Goal: Information Seeking & Learning: Learn about a topic

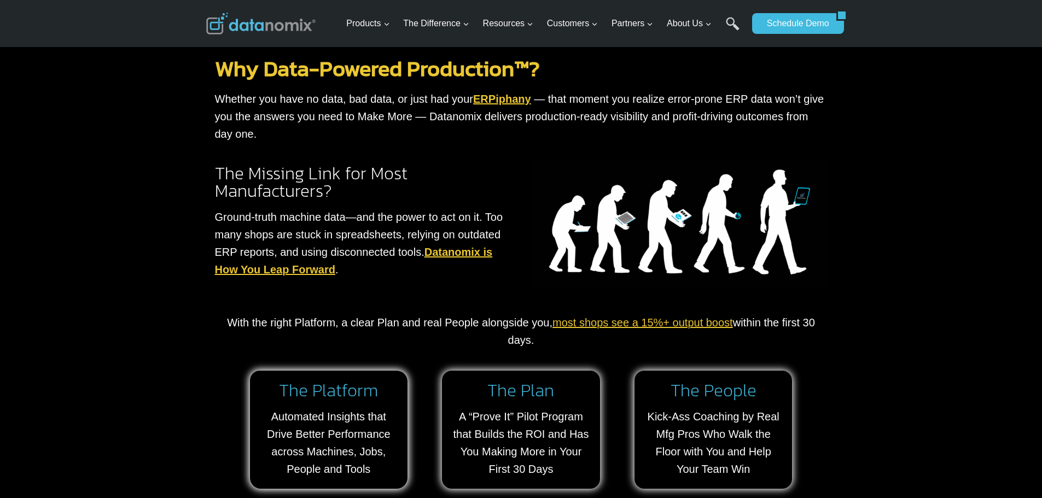
scroll to position [729, 0]
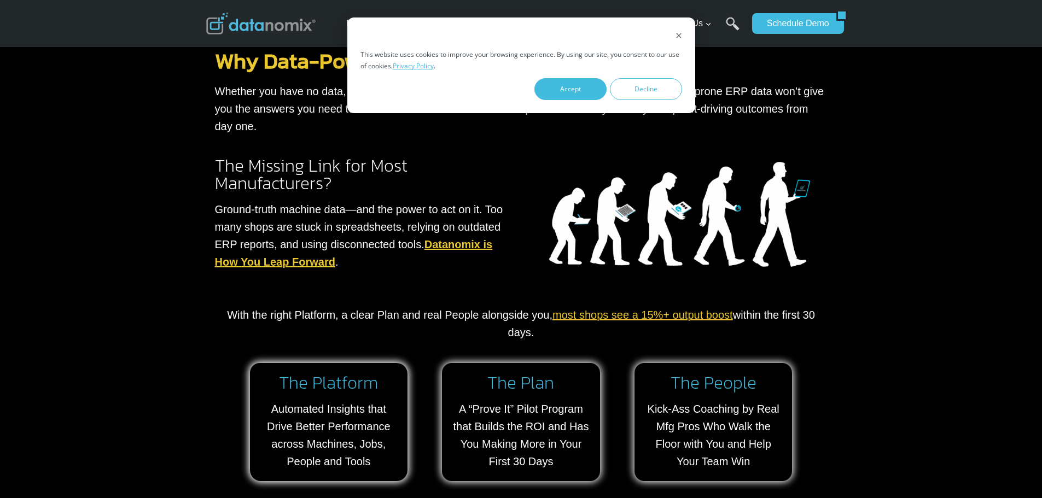
click at [611, 210] on img at bounding box center [679, 216] width 298 height 129
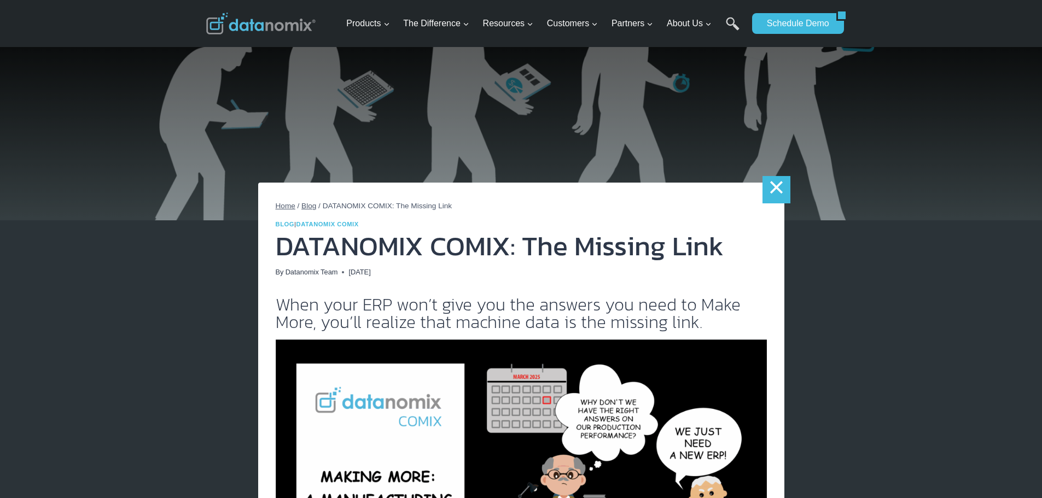
click at [772, 191] on link "×" at bounding box center [776, 189] width 27 height 27
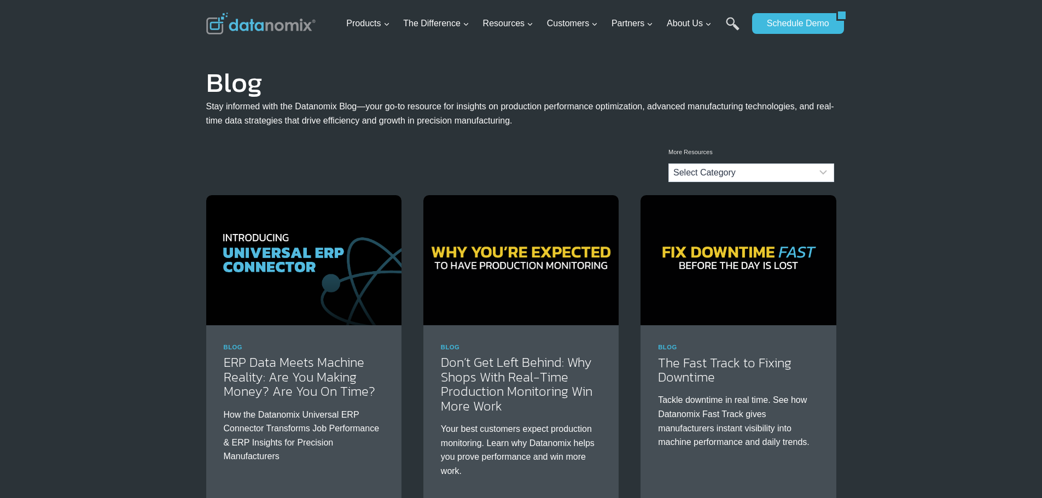
click at [246, 27] on img at bounding box center [260, 24] width 109 height 22
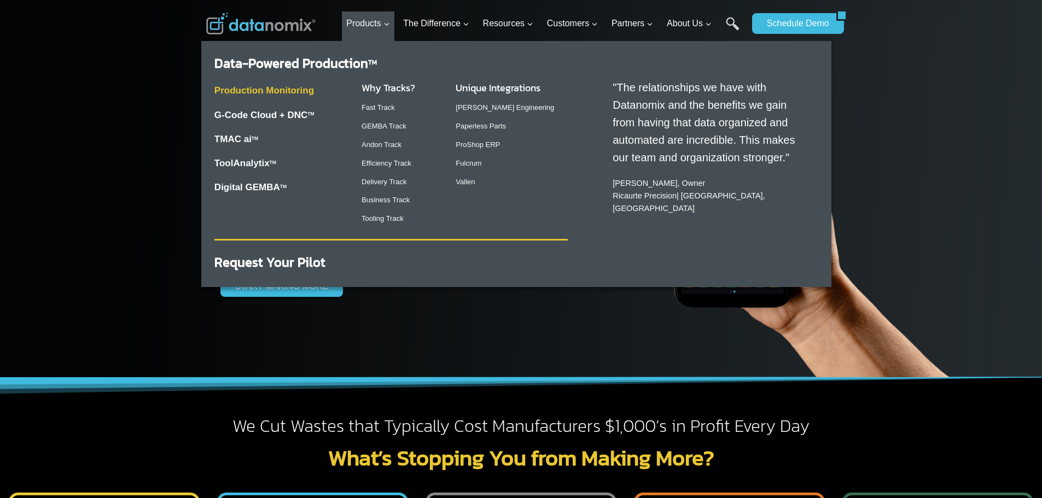
click at [285, 89] on link "Production Monitoring" at bounding box center [264, 90] width 100 height 10
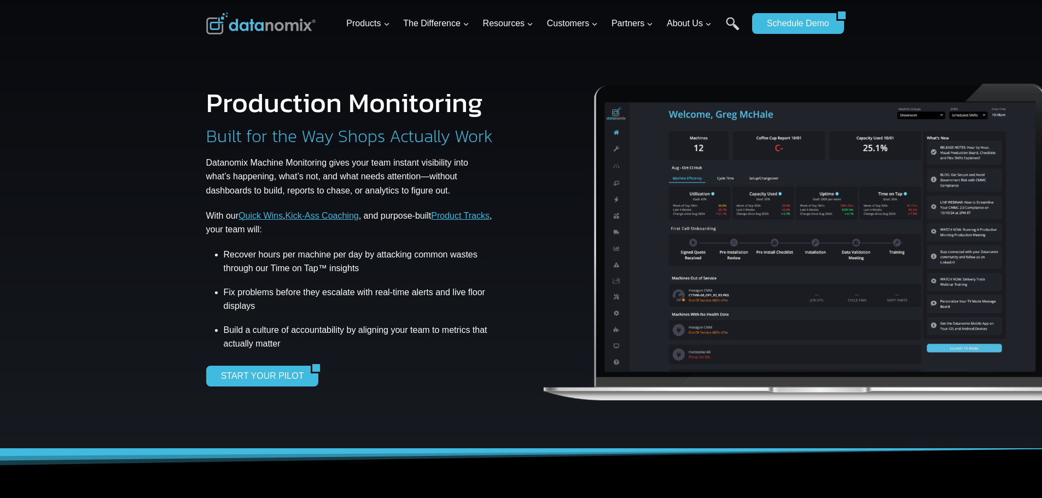
click at [718, 225] on img at bounding box center [821, 235] width 560 height 370
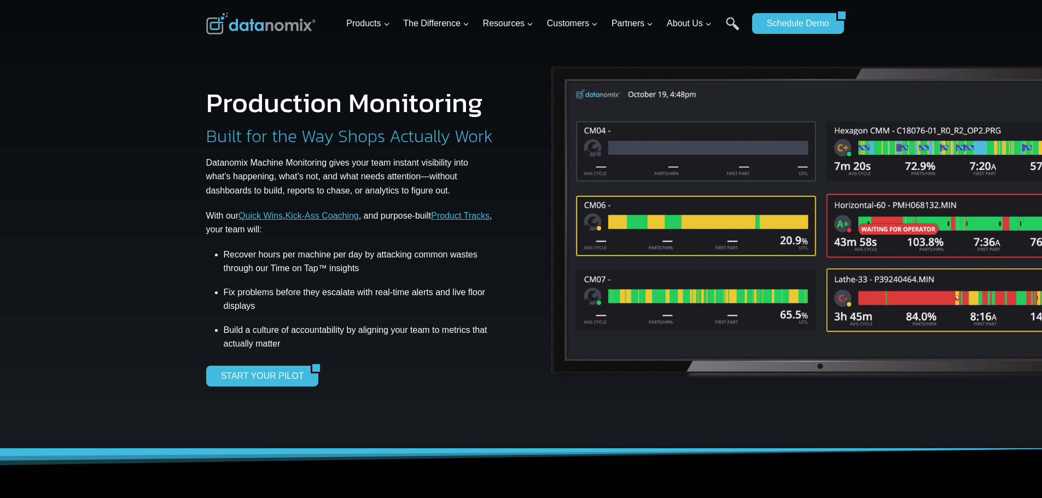
drag, startPoint x: 645, startPoint y: 445, endPoint x: 836, endPoint y: 447, distance: 190.9
click at [835, 447] on div "Production Monitoring Built for the Way Shops Actually Work Datanomix Machine M…" at bounding box center [521, 224] width 656 height 449
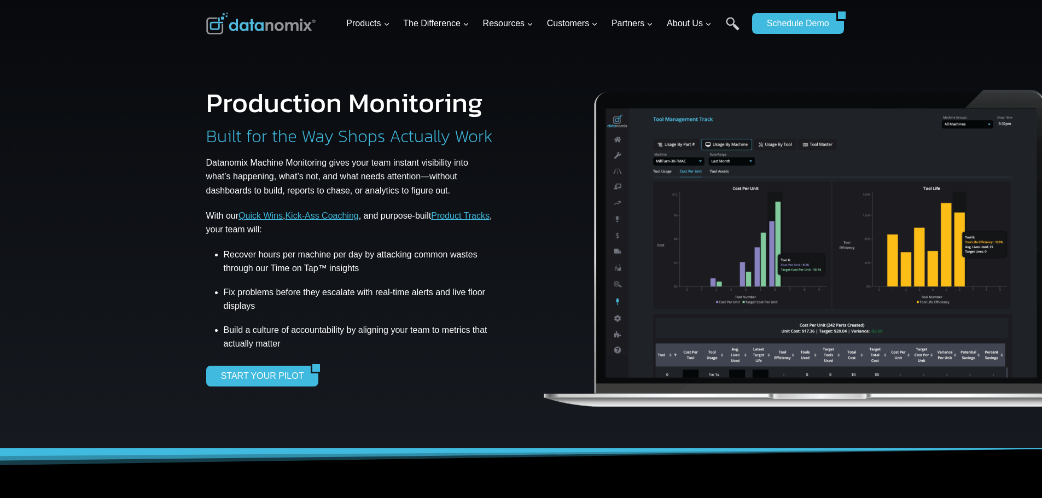
click at [759, 126] on img at bounding box center [821, 241] width 560 height 370
